Goal: Information Seeking & Learning: Learn about a topic

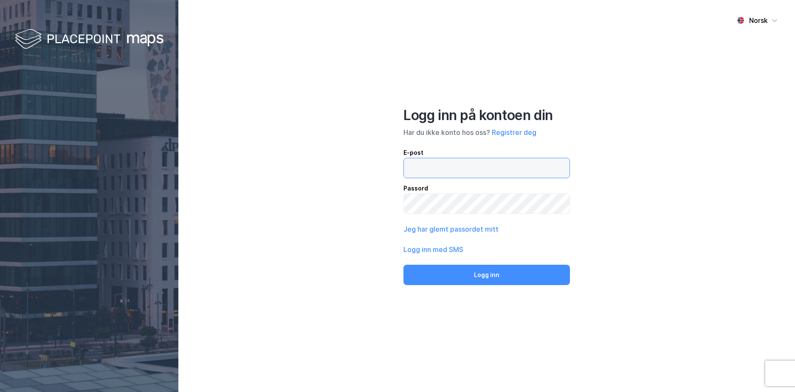
drag, startPoint x: 0, startPoint y: 0, endPoint x: 418, endPoint y: 172, distance: 452.2
click at [418, 172] on input "email" at bounding box center [487, 168] width 166 height 20
type input "[EMAIL_ADDRESS][DOMAIN_NAME]"
click at [404, 265] on button "Logg inn" at bounding box center [487, 275] width 167 height 20
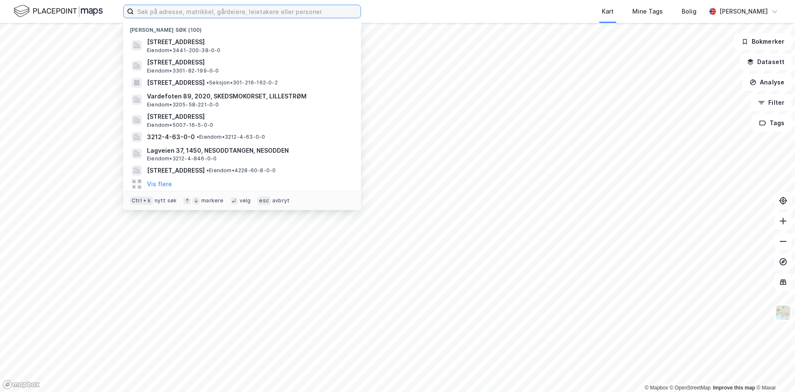
click at [220, 12] on input at bounding box center [247, 11] width 227 height 13
paste input "0301/197/237"
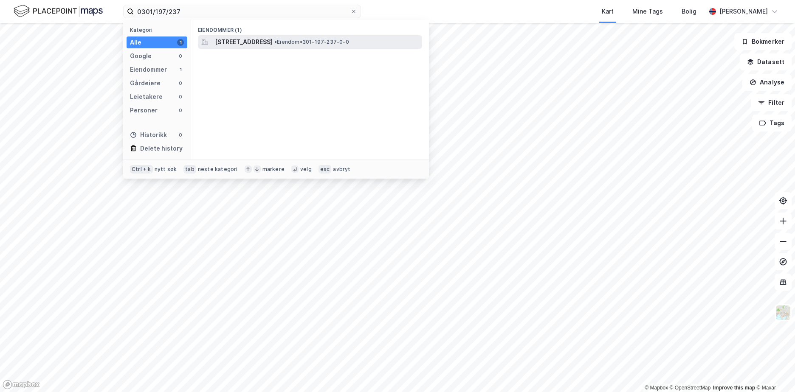
click at [240, 40] on span "[STREET_ADDRESS]" at bounding box center [244, 42] width 58 height 10
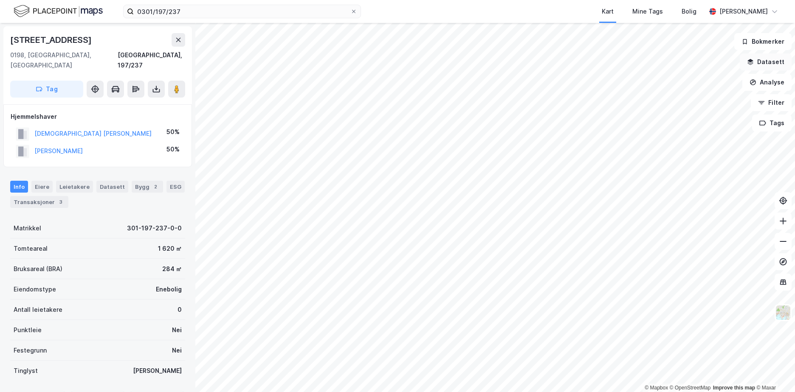
click at [771, 64] on button "Datasett" at bounding box center [766, 62] width 52 height 17
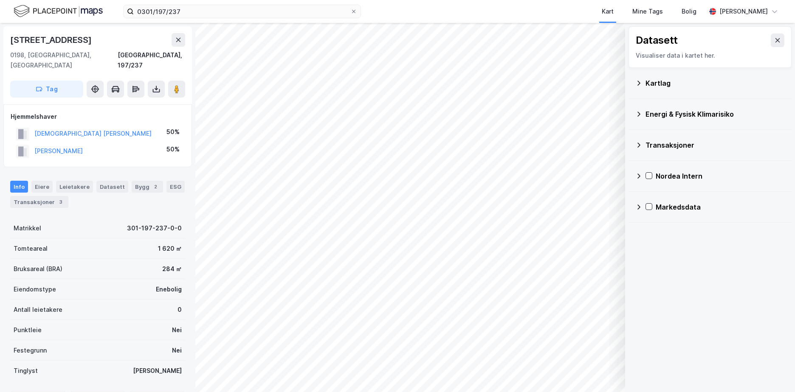
click at [655, 82] on div "Kartlag" at bounding box center [715, 83] width 139 height 10
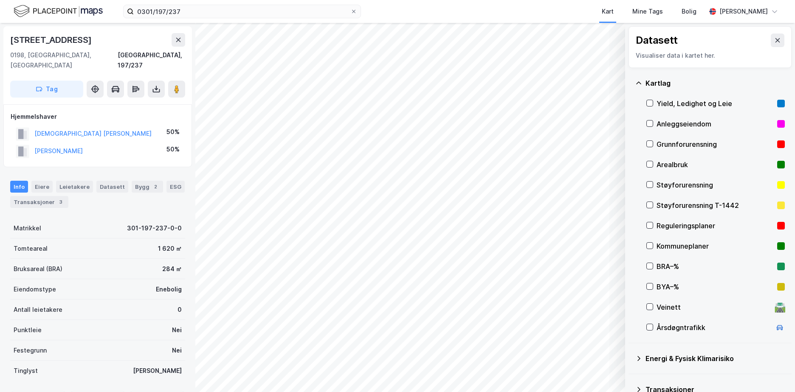
click at [673, 142] on div "Grunnforurensning" at bounding box center [715, 144] width 117 height 10
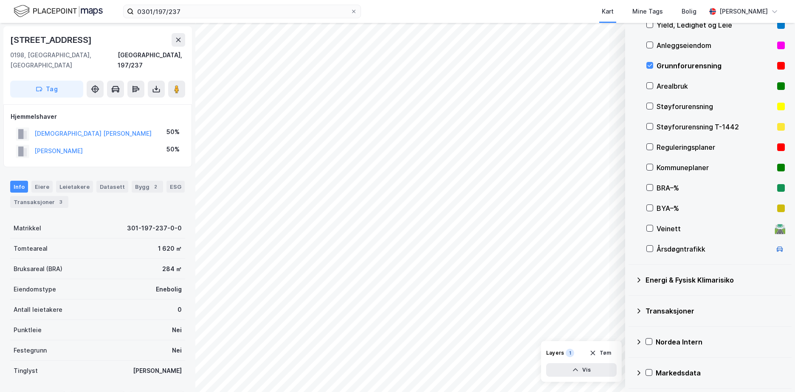
click at [640, 280] on icon at bounding box center [639, 280] width 3 height 5
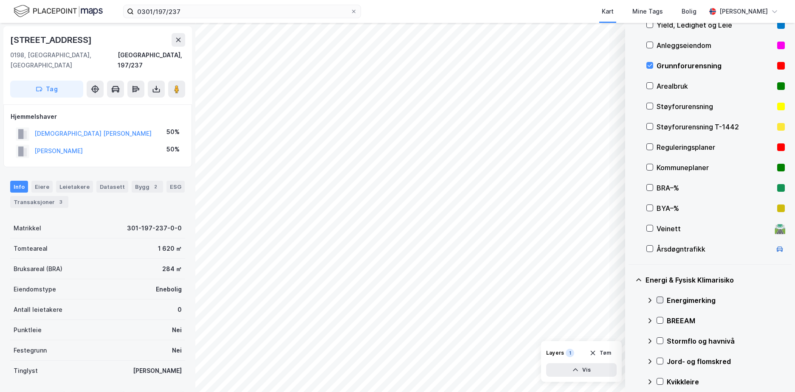
click at [662, 299] on icon at bounding box center [660, 300] width 6 height 6
click at [650, 298] on icon at bounding box center [649, 300] width 7 height 7
click at [662, 339] on icon at bounding box center [660, 341] width 6 height 6
click at [652, 339] on icon at bounding box center [649, 341] width 7 height 7
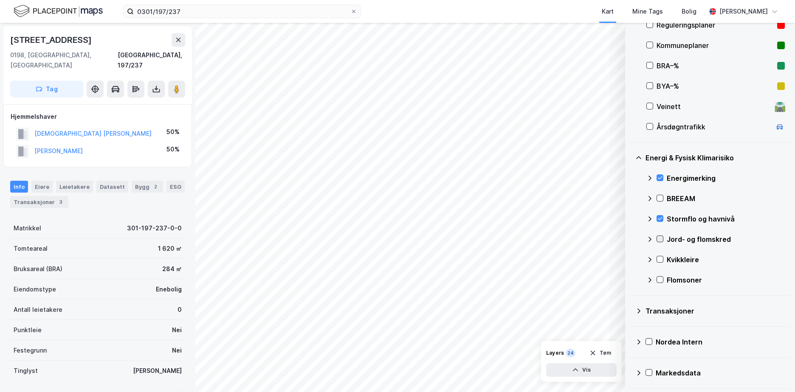
click at [661, 239] on icon at bounding box center [660, 239] width 5 height 3
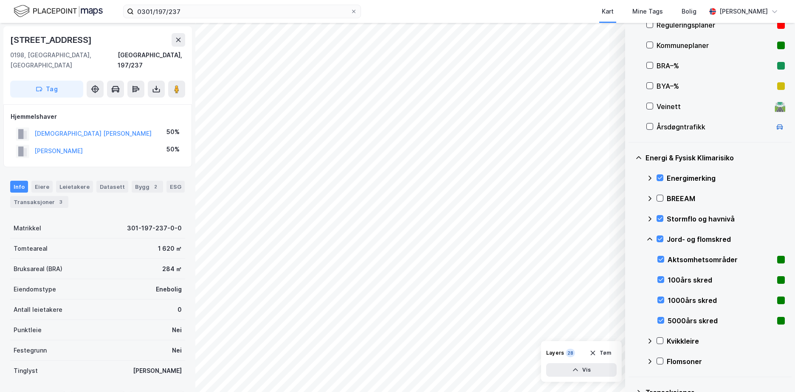
click at [651, 240] on icon at bounding box center [649, 239] width 7 height 7
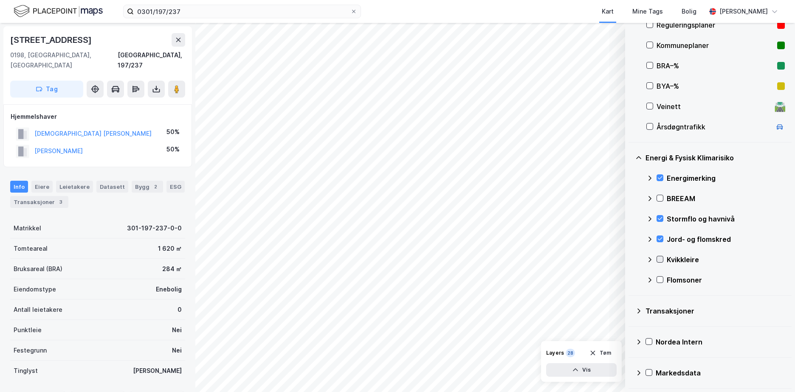
click at [660, 259] on icon at bounding box center [660, 260] width 6 height 6
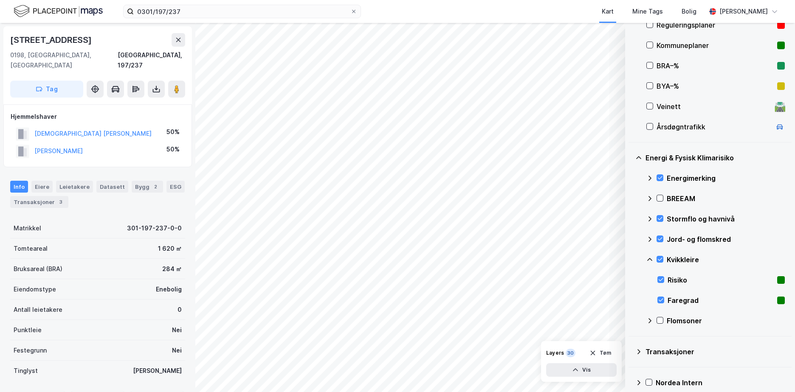
click at [649, 258] on icon at bounding box center [649, 260] width 7 height 7
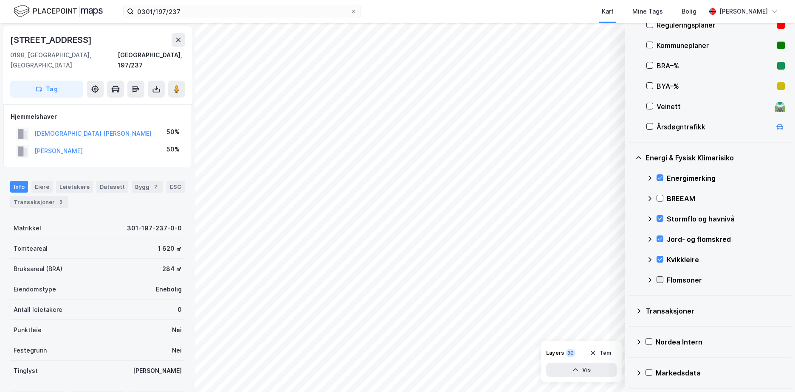
click at [660, 277] on icon at bounding box center [660, 280] width 6 height 6
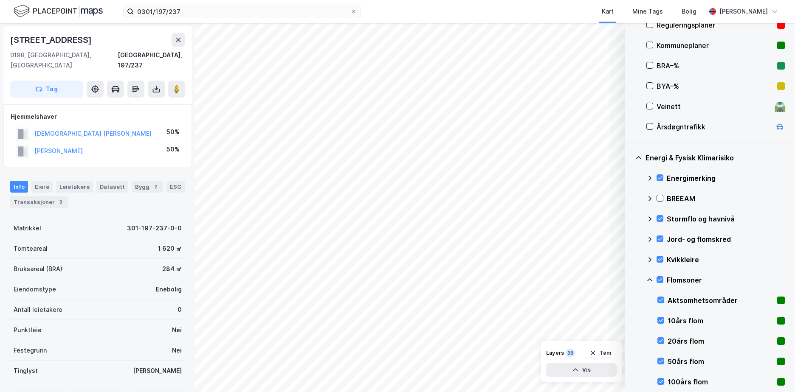
click at [649, 278] on icon at bounding box center [649, 280] width 7 height 7
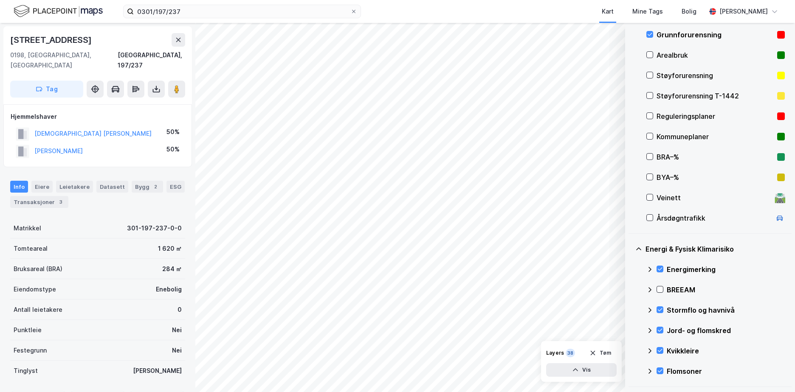
scroll to position [106, 0]
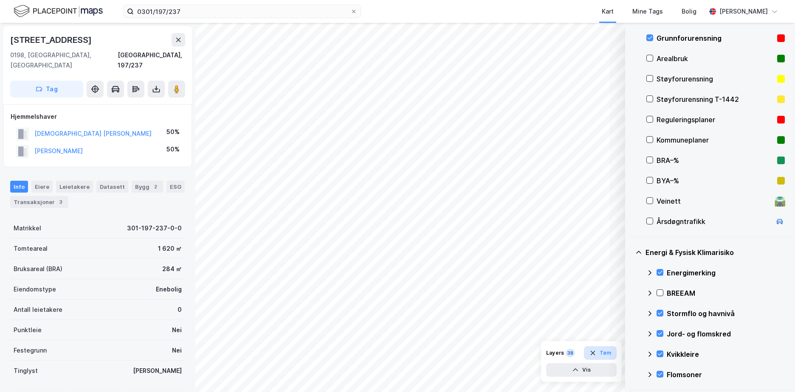
click at [605, 353] on button "Tøm" at bounding box center [600, 354] width 33 height 14
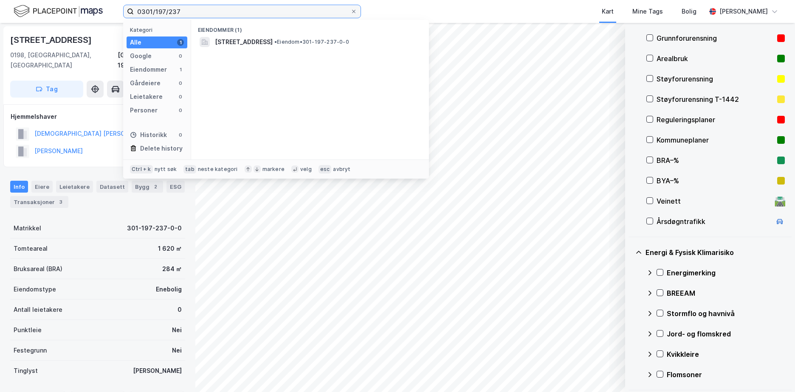
drag, startPoint x: 196, startPoint y: 12, endPoint x: 127, endPoint y: 14, distance: 69.7
click at [125, 14] on label "0301/197/237" at bounding box center [242, 12] width 238 height 14
paste input "4623/34/61"
type input "4623/34/61"
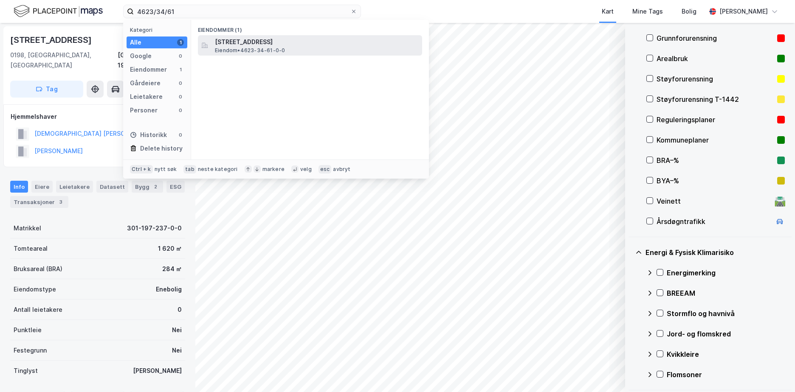
click at [268, 43] on span "[STREET_ADDRESS]" at bounding box center [317, 42] width 204 height 10
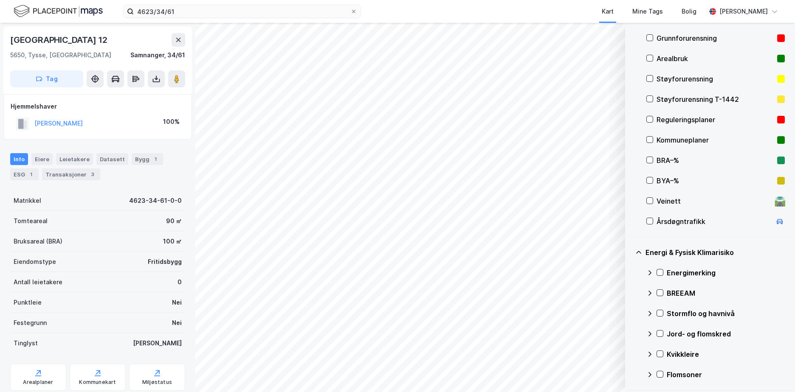
click at [677, 37] on div "Grunnforurensning" at bounding box center [715, 38] width 117 height 10
click at [661, 354] on icon at bounding box center [660, 354] width 5 height 3
click at [650, 353] on icon at bounding box center [649, 354] width 7 height 7
click at [660, 332] on icon at bounding box center [660, 334] width 6 height 6
click at [648, 332] on icon at bounding box center [649, 334] width 7 height 7
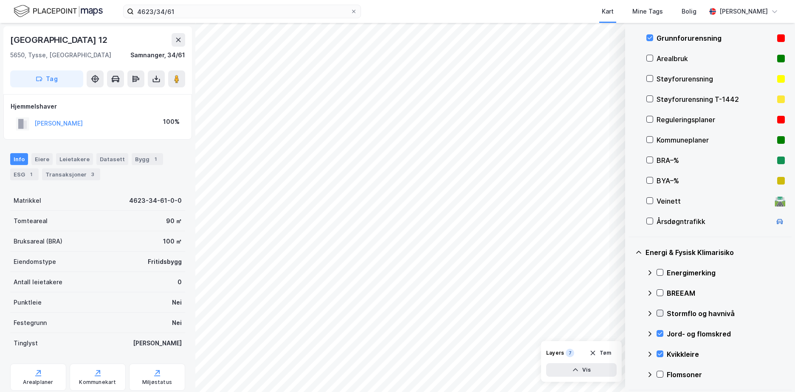
click at [662, 314] on icon at bounding box center [660, 313] width 6 height 6
click at [649, 313] on icon at bounding box center [649, 313] width 7 height 7
click at [662, 374] on icon at bounding box center [660, 375] width 6 height 6
click at [650, 373] on icon at bounding box center [649, 375] width 7 height 7
click at [660, 272] on icon at bounding box center [660, 273] width 6 height 6
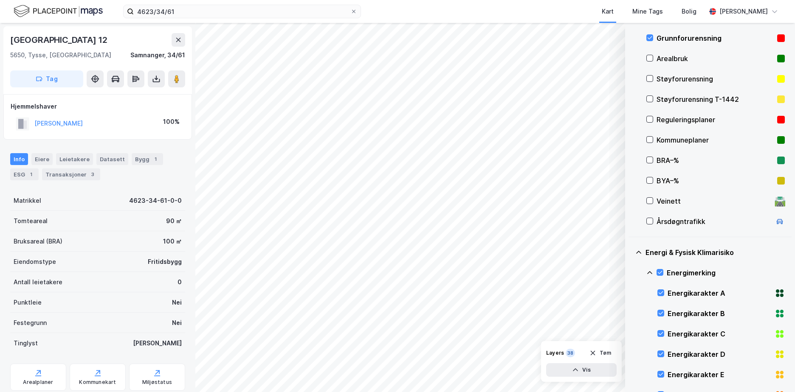
click at [650, 271] on icon at bounding box center [649, 273] width 7 height 7
